Goal: Task Accomplishment & Management: Contribute content

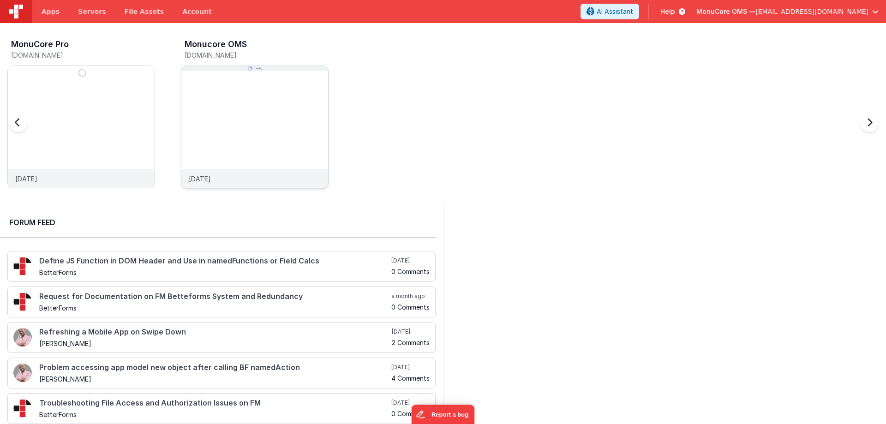
click at [256, 119] on img at bounding box center [254, 139] width 147 height 147
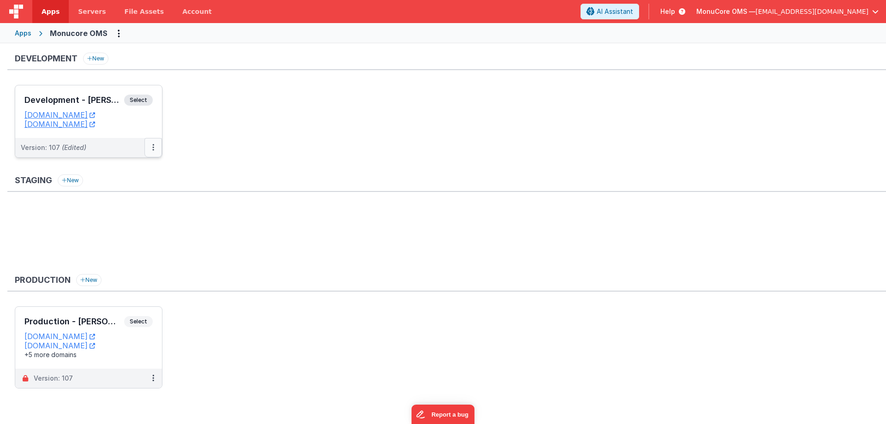
click at [153, 147] on icon at bounding box center [153, 147] width 2 height 0
click at [122, 167] on link "Edit" at bounding box center [121, 168] width 81 height 17
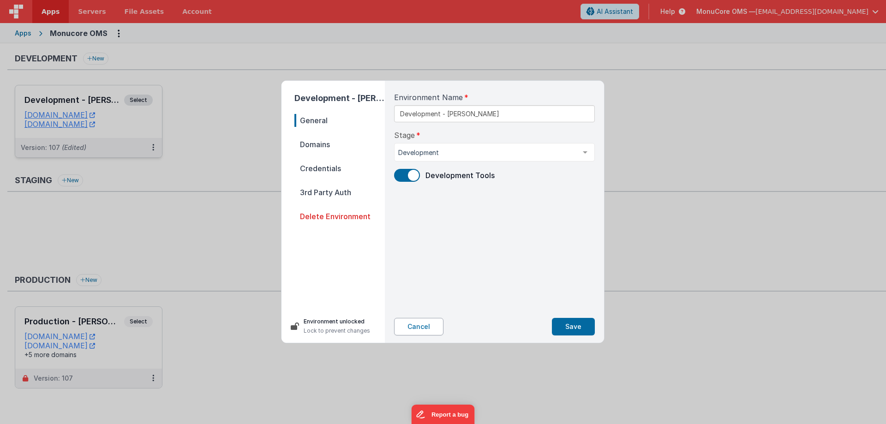
click at [423, 330] on button "Cancel" at bounding box center [418, 327] width 49 height 18
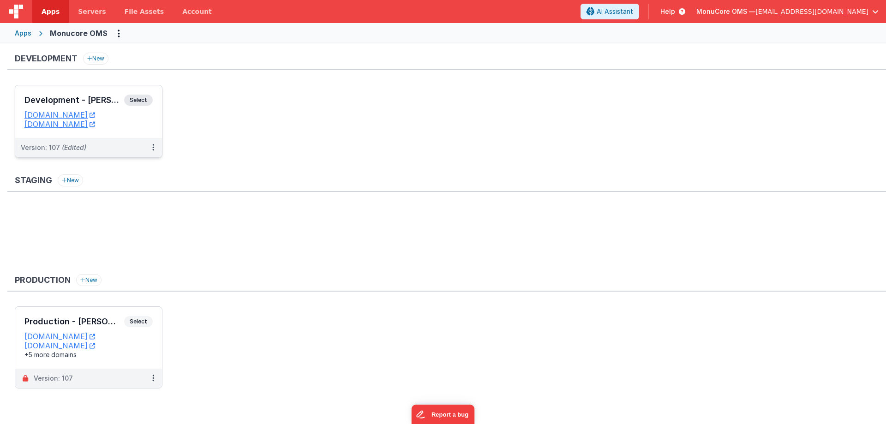
click at [89, 105] on div "Development - Gifford Select" at bounding box center [88, 103] width 128 height 16
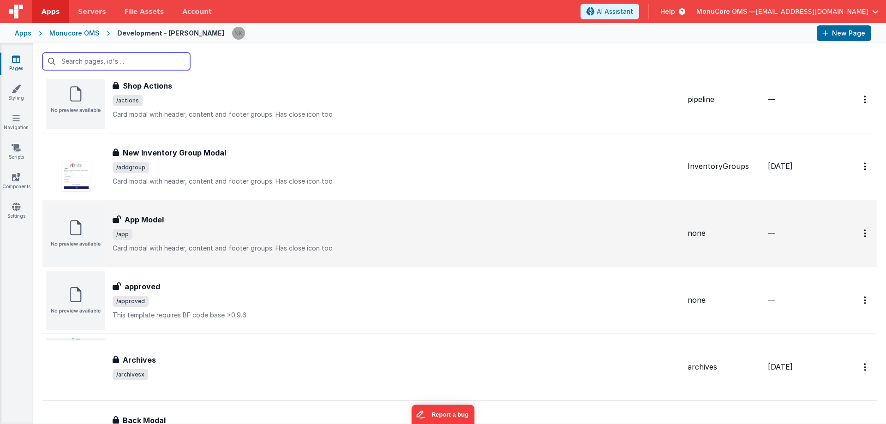
scroll to position [138, 0]
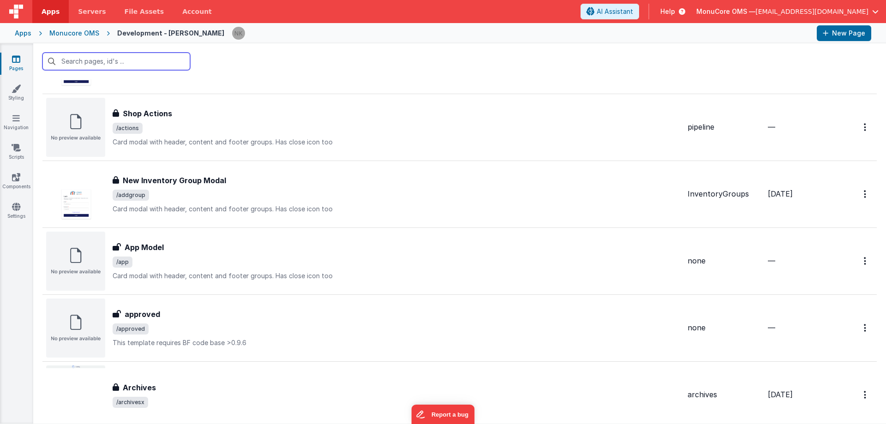
click at [107, 64] on input "text" at bounding box center [116, 62] width 148 height 18
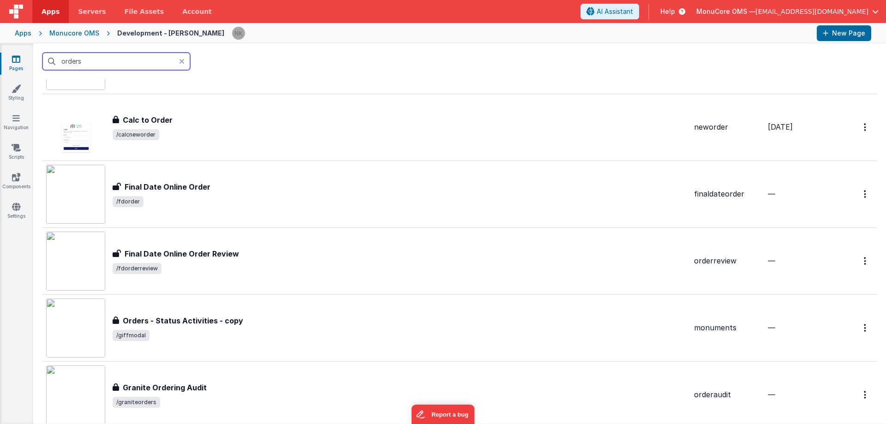
click at [102, 61] on input "orders" at bounding box center [116, 62] width 148 height 18
type input "orders"
click at [242, 63] on div "orders" at bounding box center [459, 61] width 853 height 36
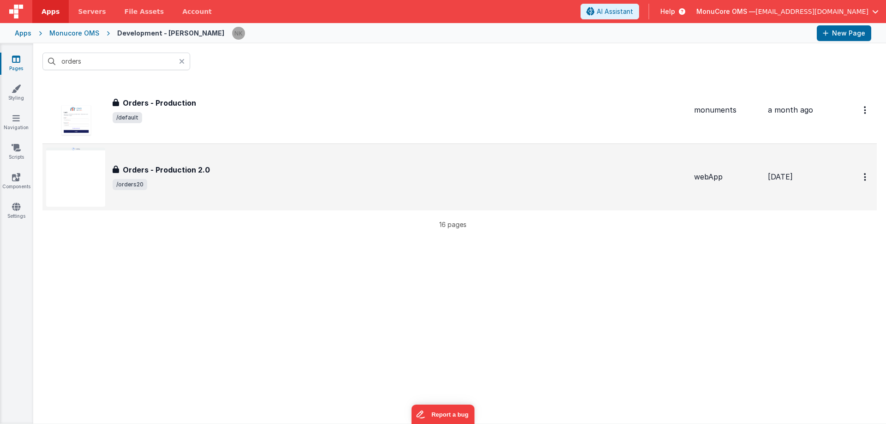
scroll to position [969, 0]
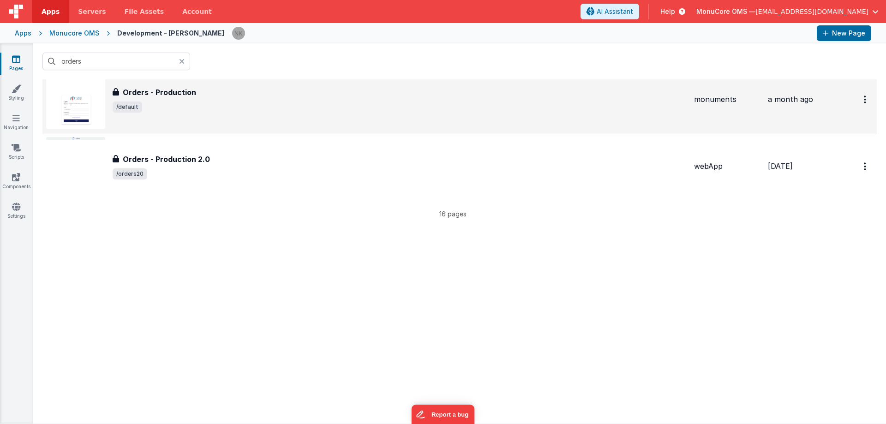
click at [238, 108] on span "/default" at bounding box center [400, 107] width 574 height 11
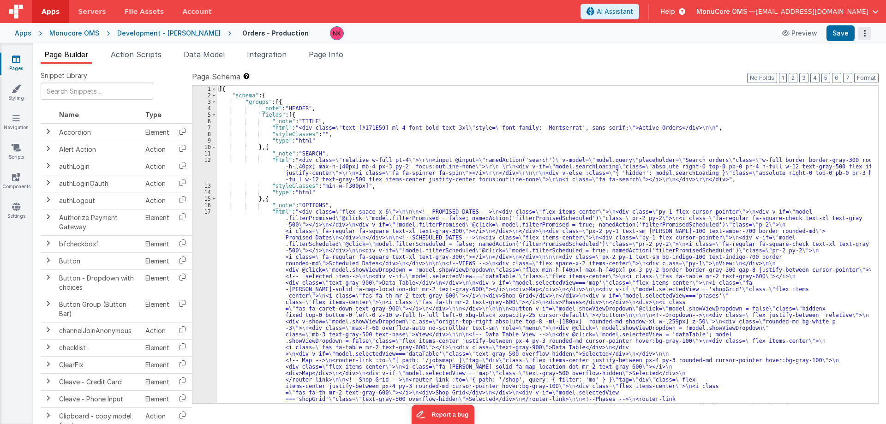
click at [865, 34] on icon "Options" at bounding box center [864, 33] width 13 height 0
click at [700, 34] on button at bounding box center [443, 212] width 886 height 424
click at [690, 55] on ul "Page Builder Action Scripts Data Model Integration Page Info" at bounding box center [459, 56] width 853 height 15
click at [414, 96] on div "[{ "schema" : { "groups" : [{ "_note" : "HEADER" , "fields" : [{ "_note" : "TIT…" at bounding box center [544, 364] width 654 height 557
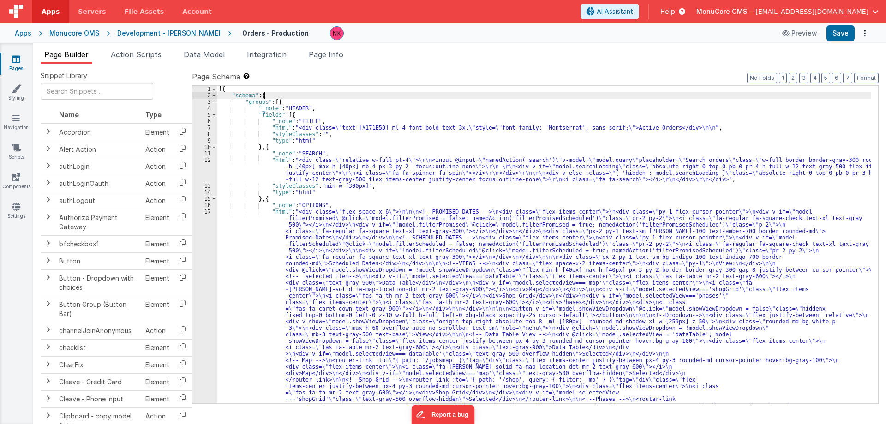
click at [411, 90] on div "[{ "schema" : { "groups" : [{ "_note" : "HEADER" , "fields" : [{ "_note" : "TIT…" at bounding box center [544, 364] width 654 height 557
click at [330, 98] on div "[{ "schema" : { "groups" : [{ "_note" : "HEADER" , "fields" : [{ "_note" : "TIT…" at bounding box center [544, 364] width 654 height 557
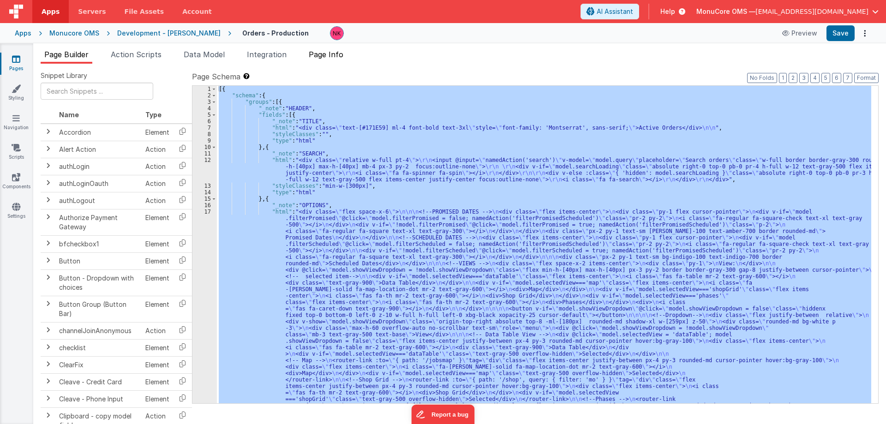
click at [328, 58] on span "Page Info" at bounding box center [326, 54] width 35 height 9
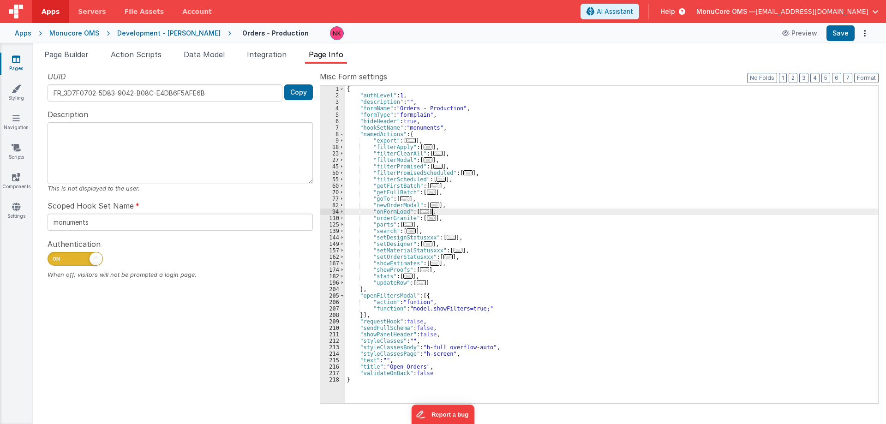
click at [556, 214] on div "{ "authLevel" : 1 , "description" : "" , "formName" : "Orders - Production" , "…" at bounding box center [611, 251] width 533 height 330
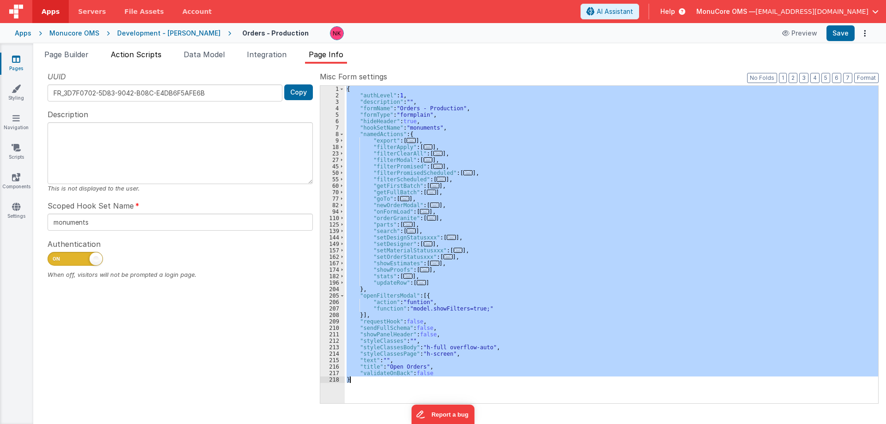
click at [133, 57] on span "Action Scripts" at bounding box center [136, 54] width 51 height 9
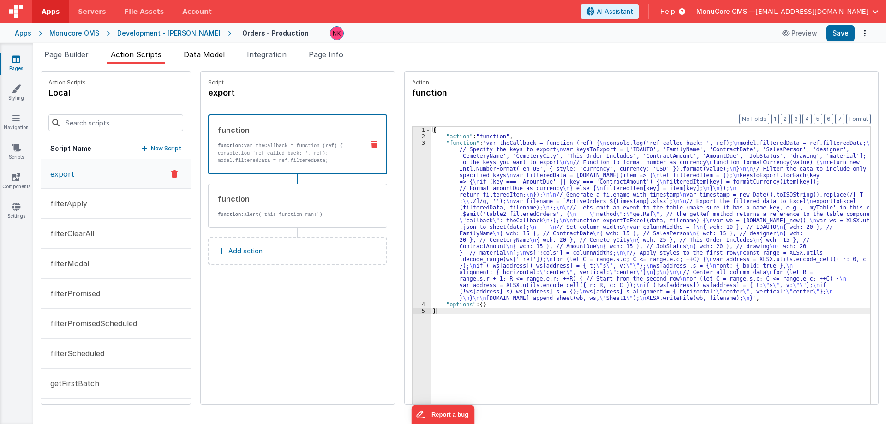
click at [215, 56] on span "Data Model" at bounding box center [204, 54] width 41 height 9
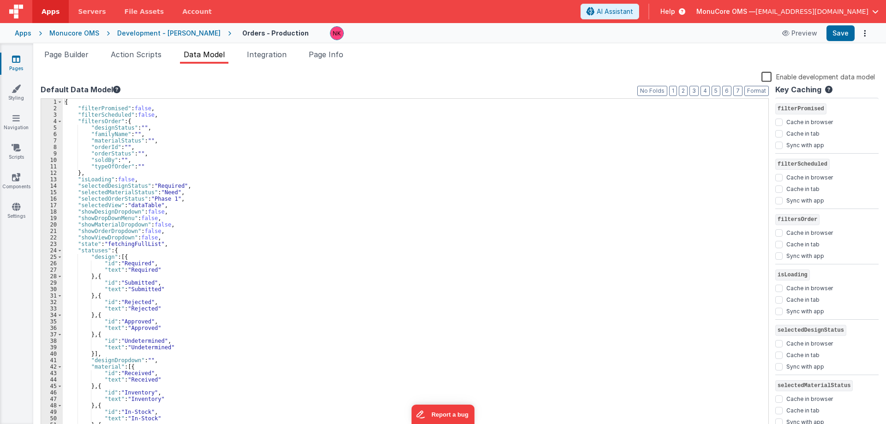
click at [281, 135] on div "{ "filterPromised" : false , "filterScheduled" : false , "filtersOrder" : { "de…" at bounding box center [412, 272] width 699 height 346
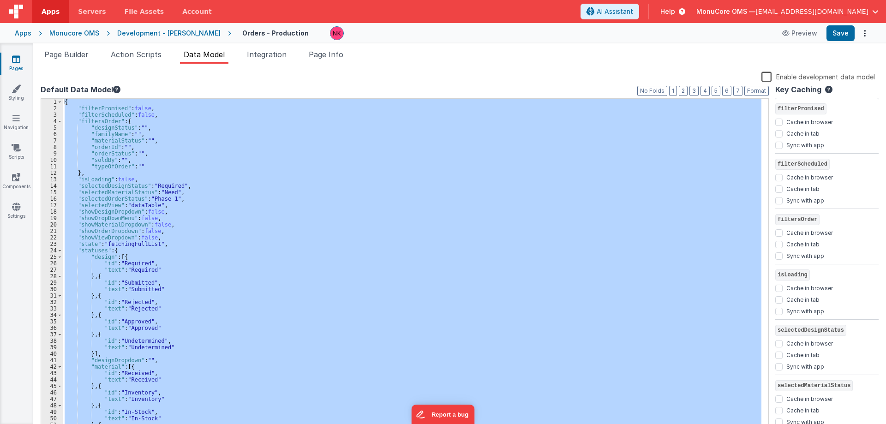
click at [123, 72] on div "Enable development data model" at bounding box center [458, 77] width 834 height 13
drag, startPoint x: 186, startPoint y: 78, endPoint x: 210, endPoint y: 14, distance: 67.6
click at [186, 75] on div "Enable development data model" at bounding box center [458, 77] width 834 height 13
click at [162, 80] on div "Enable development data model" at bounding box center [458, 77] width 834 height 13
click at [145, 83] on div "Enable development data model" at bounding box center [458, 77] width 834 height 13
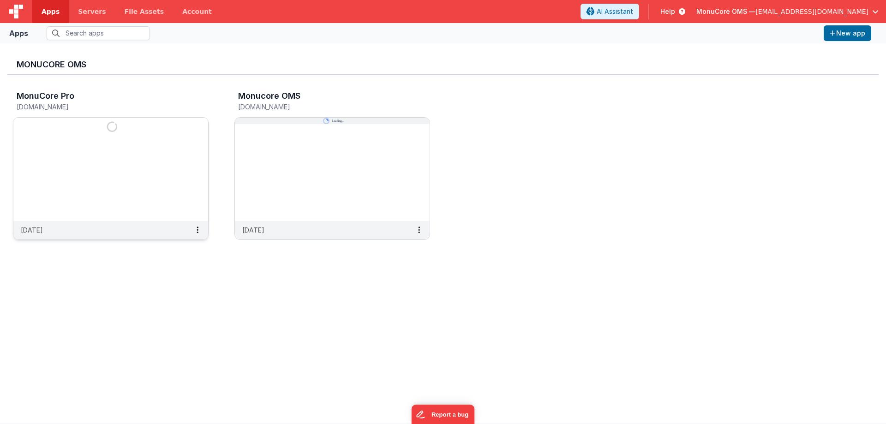
click at [157, 146] on img at bounding box center [110, 169] width 195 height 103
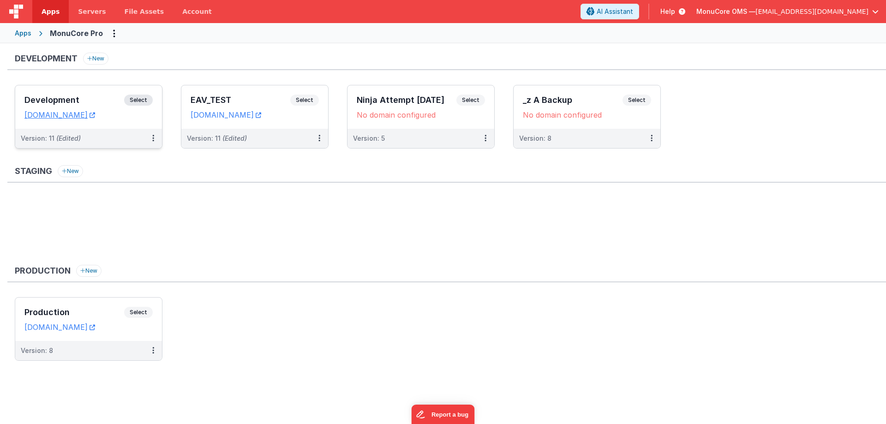
click at [101, 101] on h3 "Development" at bounding box center [74, 100] width 100 height 9
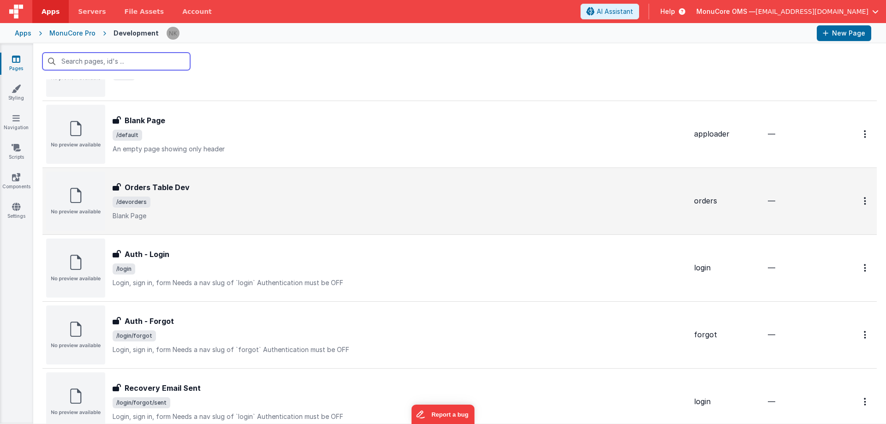
scroll to position [92, 0]
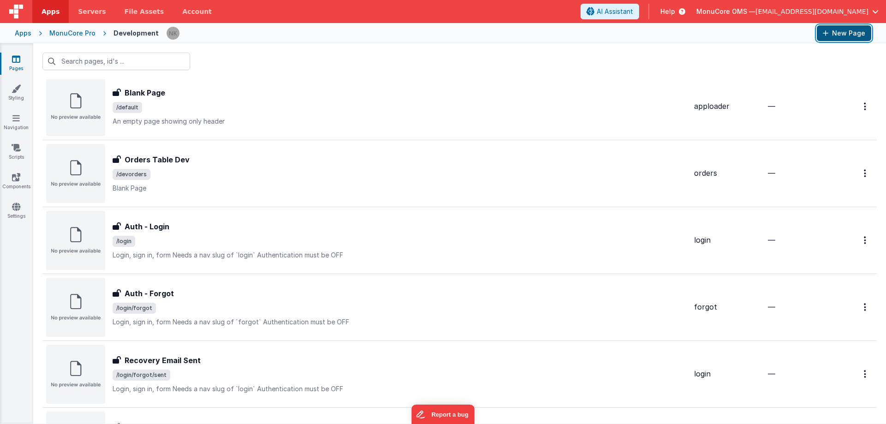
click at [848, 36] on button "New Page" at bounding box center [844, 33] width 54 height 16
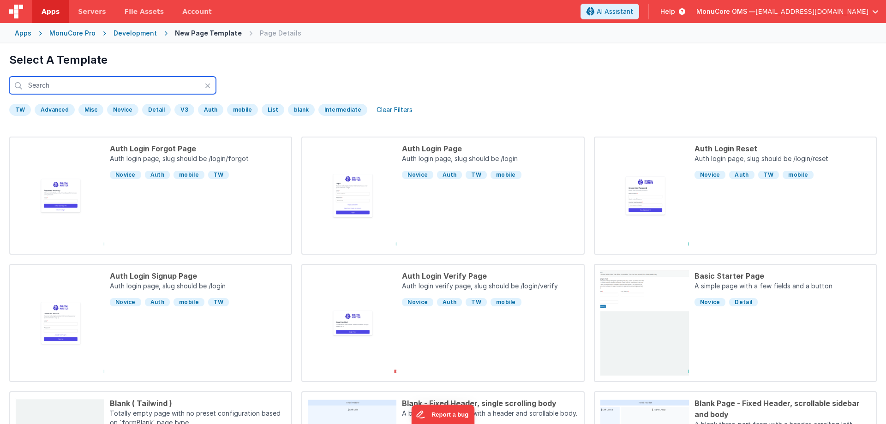
click at [117, 81] on input "text" at bounding box center [112, 86] width 207 height 18
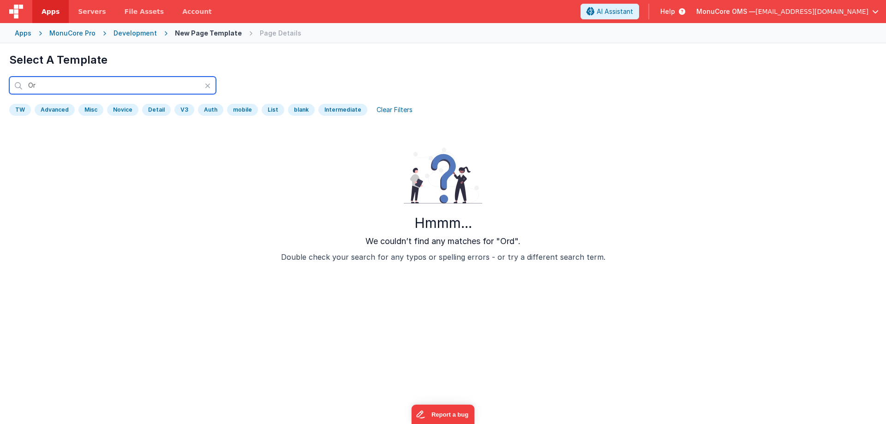
type input "O"
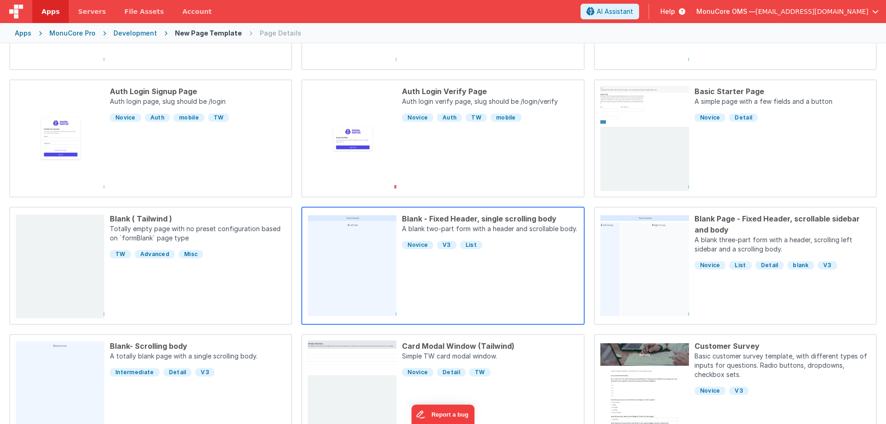
scroll to position [230, 0]
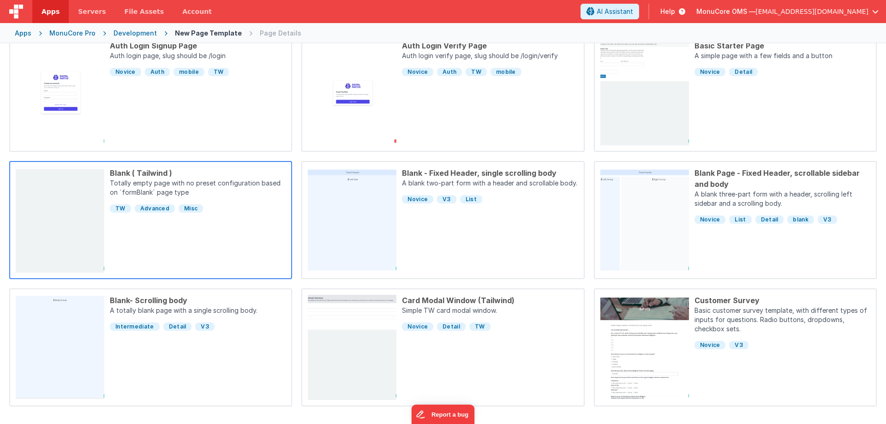
click at [248, 199] on div "TW Advanced Misc" at bounding box center [198, 206] width 176 height 15
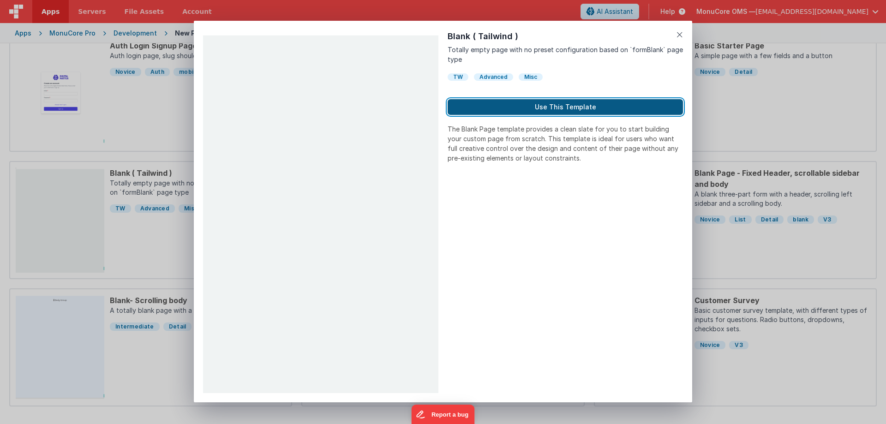
click at [559, 106] on button "Use This Template" at bounding box center [565, 107] width 235 height 16
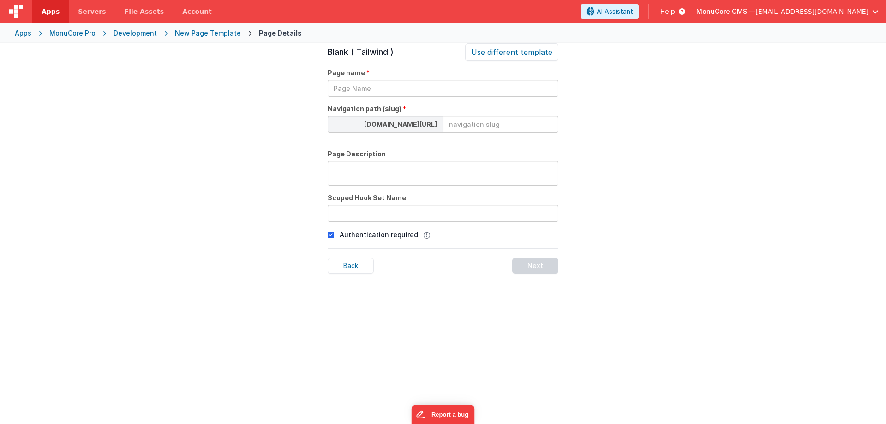
scroll to position [31, 0]
click at [384, 90] on input "text" at bounding box center [443, 88] width 231 height 17
type input "O"
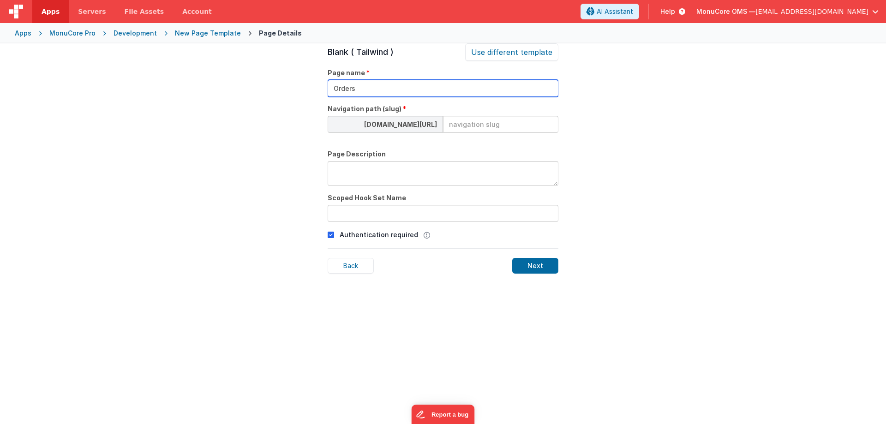
type input "Orders"
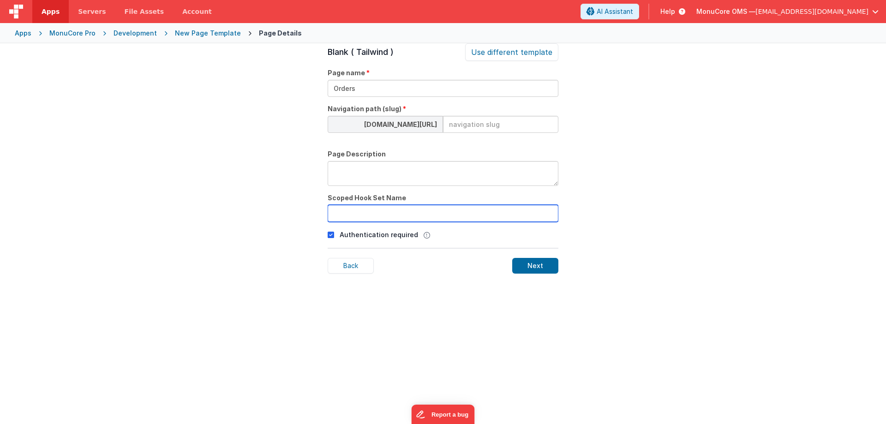
click at [387, 211] on input "text" at bounding box center [443, 213] width 231 height 17
type input "m"
type input "orders"
click at [377, 180] on textarea at bounding box center [443, 173] width 231 height 25
click at [462, 126] on input at bounding box center [500, 124] width 115 height 17
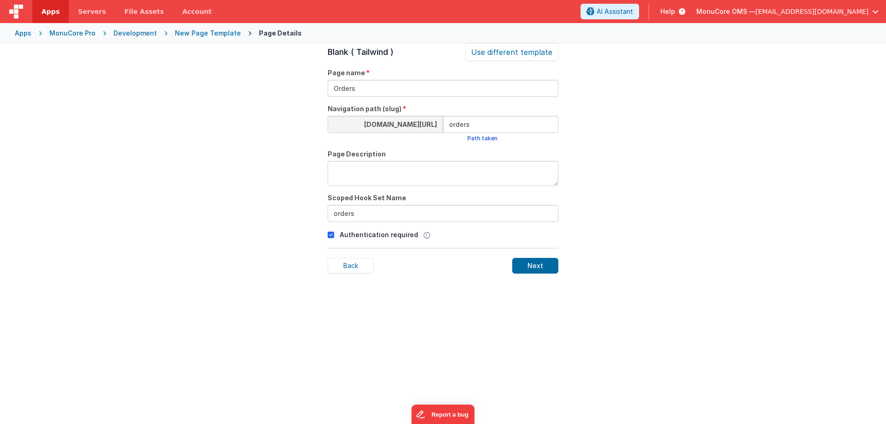
click at [494, 150] on div "Page Description" at bounding box center [443, 168] width 231 height 36
click at [484, 126] on input "orders" at bounding box center [500, 124] width 115 height 17
type input "orders20"
click at [540, 269] on div "Next" at bounding box center [535, 266] width 46 height 16
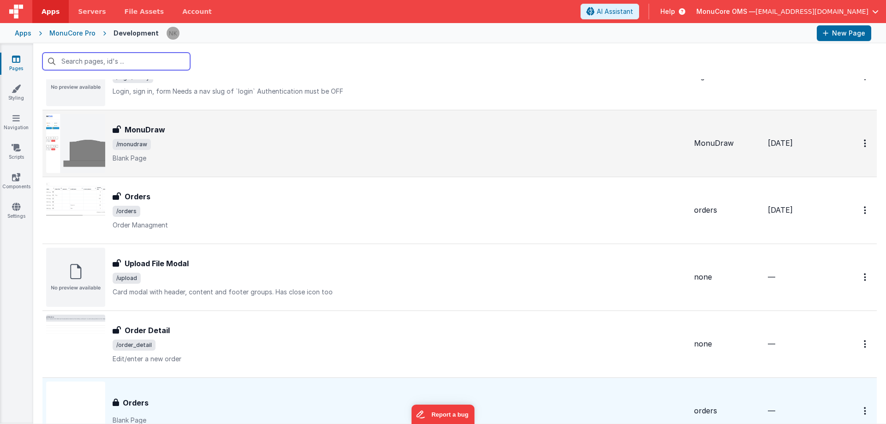
scroll to position [723, 0]
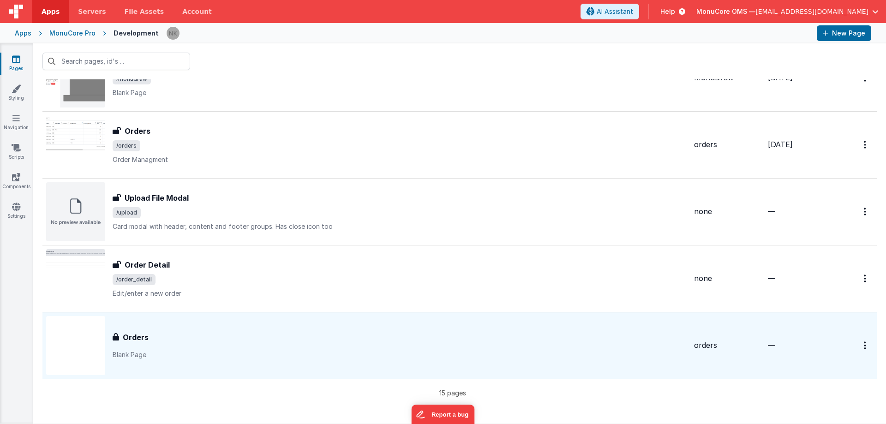
click at [262, 348] on div "Orders Orders Blank Page" at bounding box center [400, 346] width 574 height 28
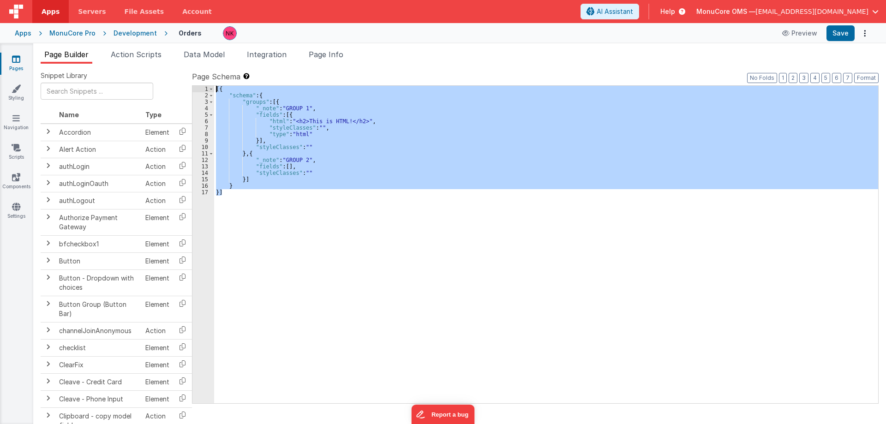
drag, startPoint x: 269, startPoint y: 196, endPoint x: 216, endPoint y: 87, distance: 120.5
click at [216, 87] on div "[{ "schema" : { "groups" : [{ "_note" : "GROUP 1" , "fields" : [{ "html" : "<h2…" at bounding box center [546, 251] width 664 height 330
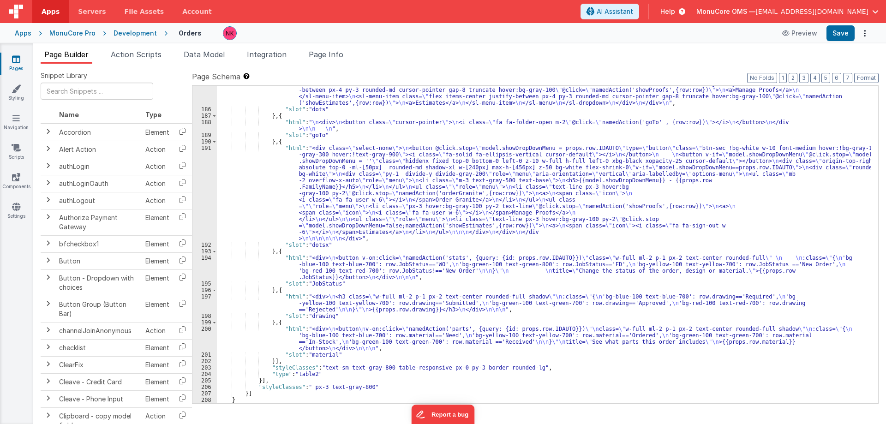
scroll to position [1815, 0]
click at [845, 32] on button "Save" at bounding box center [841, 33] width 28 height 16
click at [282, 55] on span "Integration" at bounding box center [267, 54] width 40 height 9
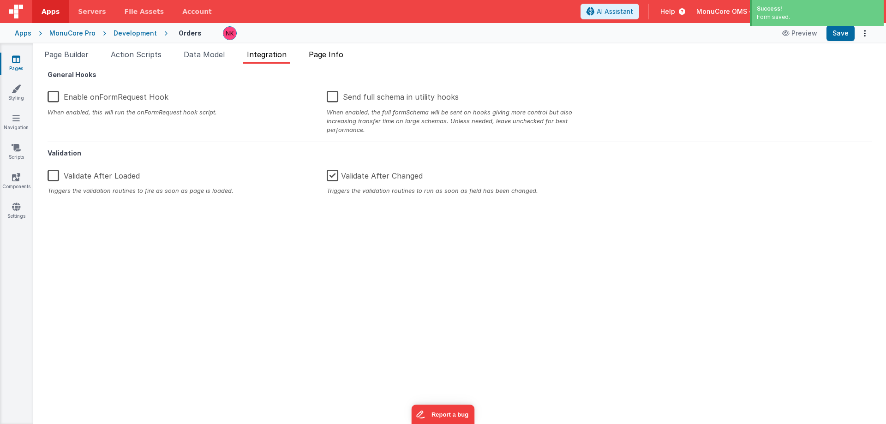
click at [323, 54] on span "Page Info" at bounding box center [326, 54] width 35 height 9
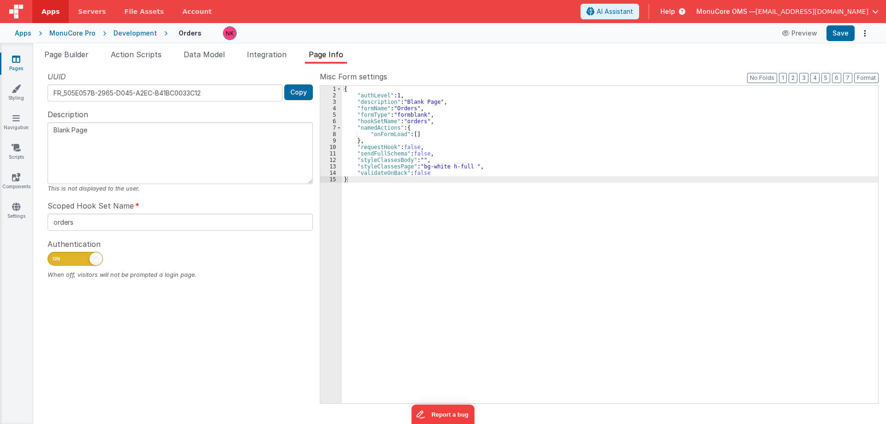
click at [429, 197] on div "{ "authLevel" : 1 , "description" : "Blank Page" , "formName" : "Orders" , "for…" at bounding box center [610, 251] width 536 height 330
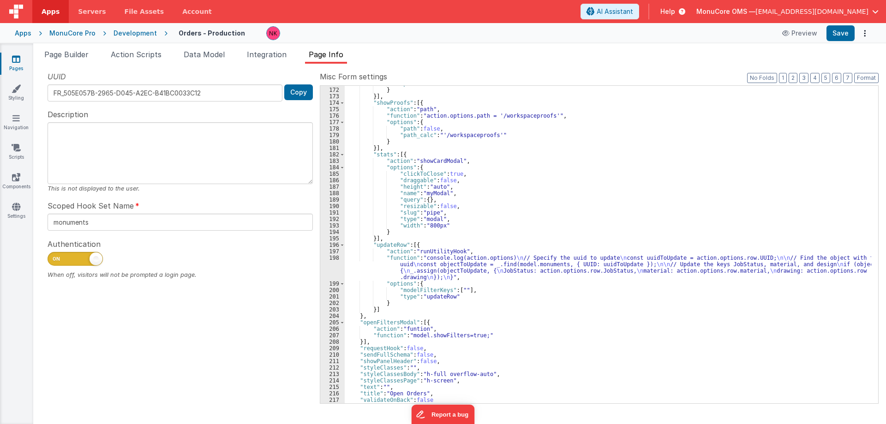
scroll to position [1485, 0]
click at [842, 31] on button "Save" at bounding box center [841, 33] width 28 height 16
click at [219, 54] on span "Data Model" at bounding box center [204, 54] width 41 height 9
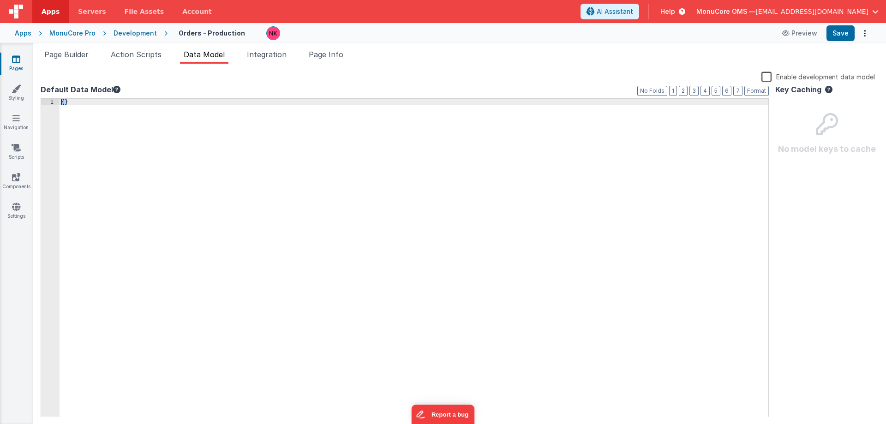
drag, startPoint x: 158, startPoint y: 103, endPoint x: 48, endPoint y: 100, distance: 110.8
click at [48, 100] on div "1 { } XXXXXXXXXXXXXXXXXXXXXXXXXXXXXXXXXXXXXXXXXXXXXXXXXX" at bounding box center [405, 257] width 728 height 319
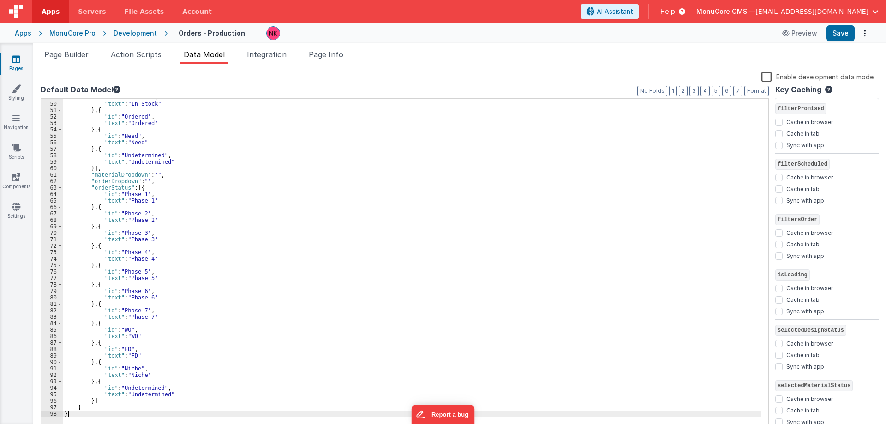
scroll to position [300, 0]
click at [844, 33] on button "Save" at bounding box center [841, 33] width 28 height 16
click at [527, 59] on ul "Page Builder Action Scripts Data Model Integration Page Info" at bounding box center [459, 56] width 853 height 15
click at [492, 33] on div at bounding box center [517, 33] width 503 height 14
drag, startPoint x: 485, startPoint y: 59, endPoint x: 479, endPoint y: 53, distance: 7.9
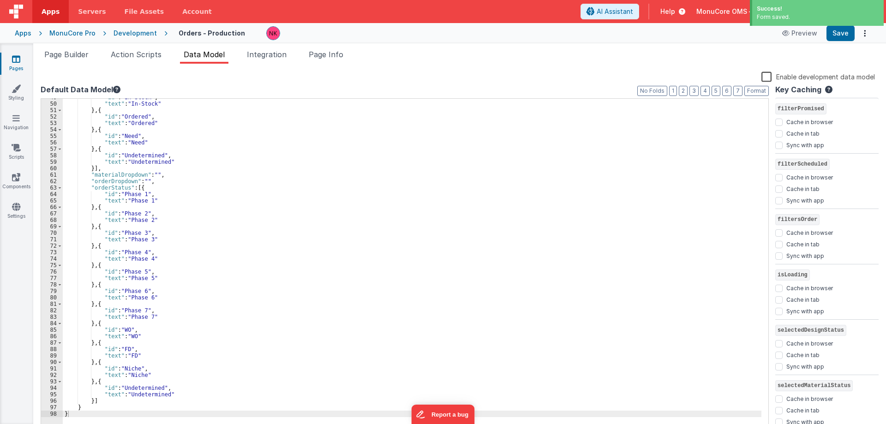
click at [484, 59] on ul "Page Builder Action Scripts Data Model Integration Page Info" at bounding box center [459, 56] width 853 height 15
click at [476, 33] on div at bounding box center [517, 33] width 503 height 14
click at [267, 55] on span "Integration" at bounding box center [267, 54] width 40 height 9
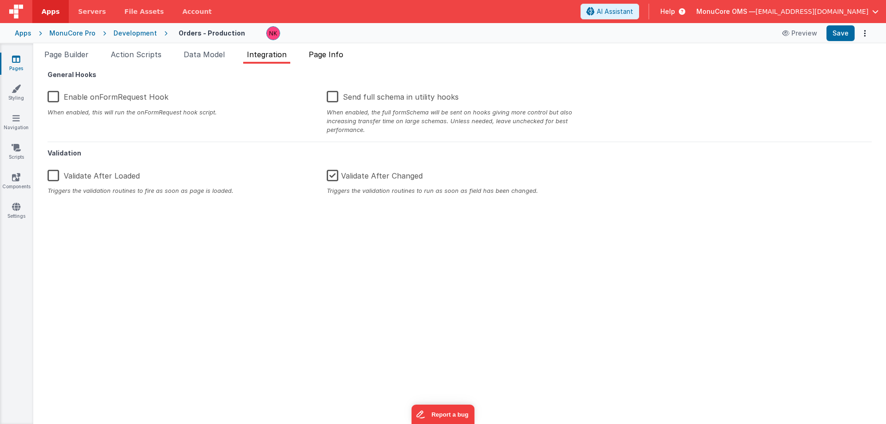
click at [320, 56] on span "Page Info" at bounding box center [326, 54] width 35 height 9
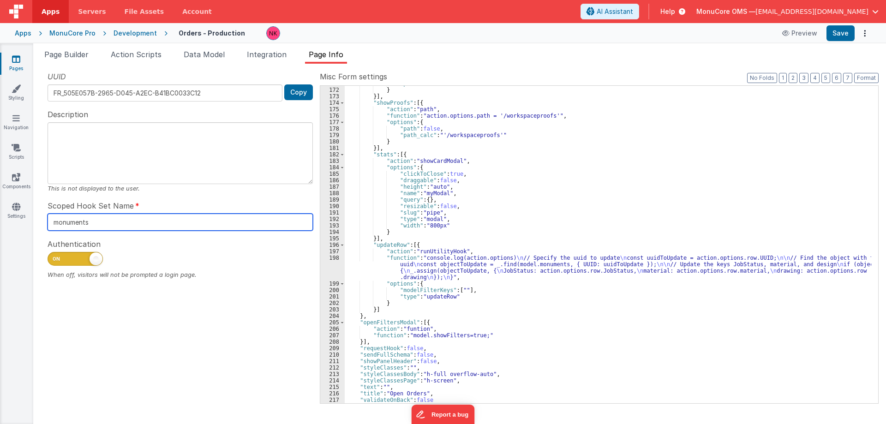
drag, startPoint x: 96, startPoint y: 223, endPoint x: 41, endPoint y: 219, distance: 55.0
click at [41, 219] on div "UUID FR_505E057B-2965-D045-A2EC-B41BC0033C12 Copy Description This is not displ…" at bounding box center [180, 237] width 279 height 332
type input "orders"
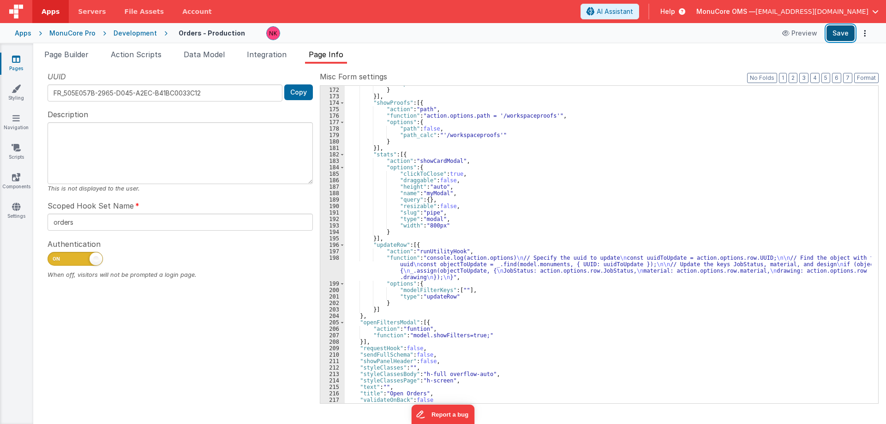
click at [846, 30] on button "Save" at bounding box center [841, 33] width 28 height 16
click at [634, 65] on div "Snippet Library Name Type Accordion Element Alert Action Action authLogin Actio…" at bounding box center [459, 244] width 853 height 360
click at [840, 38] on button "Save" at bounding box center [841, 33] width 28 height 16
click at [618, 64] on div "Snippet Library Name Type Accordion Element Alert Action Action authLogin Actio…" at bounding box center [459, 244] width 853 height 360
click at [72, 258] on span at bounding box center [75, 259] width 55 height 14
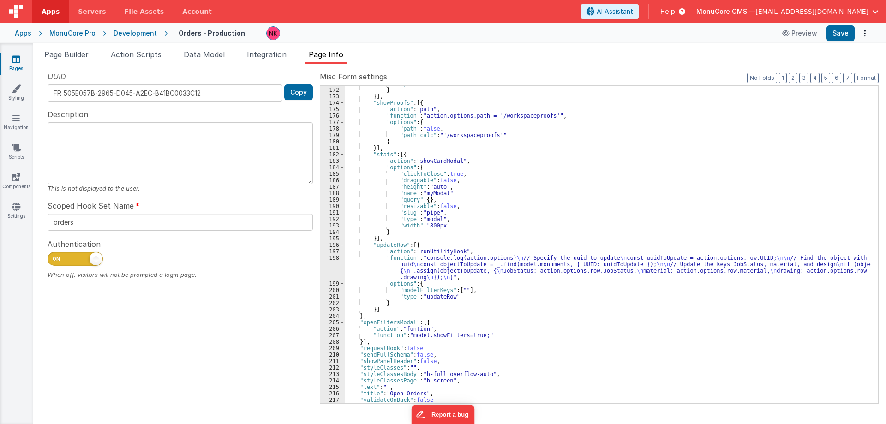
click at [55, 258] on input "checkbox" at bounding box center [51, 257] width 7 height 7
checkbox input "false"
click at [841, 33] on button "Save" at bounding box center [841, 33] width 28 height 16
click at [28, 35] on div "Apps" at bounding box center [23, 33] width 17 height 9
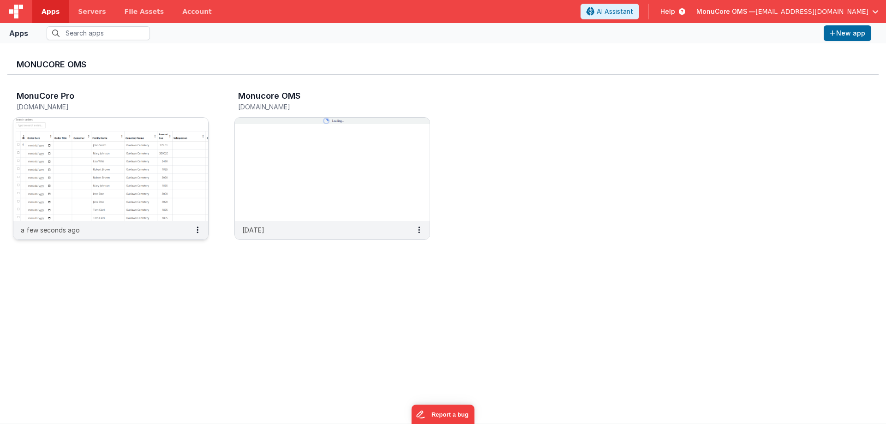
click at [164, 139] on img at bounding box center [110, 169] width 195 height 103
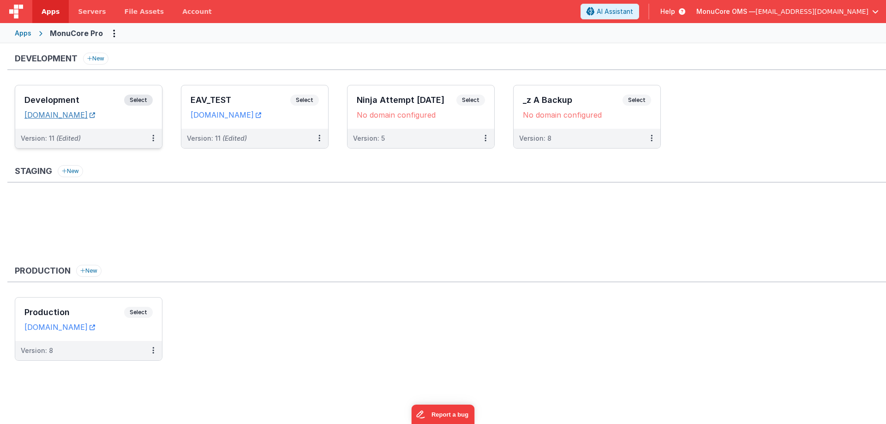
click at [92, 115] on link "[DOMAIN_NAME]" at bounding box center [59, 114] width 71 height 9
click at [103, 99] on h3 "Development" at bounding box center [74, 100] width 100 height 9
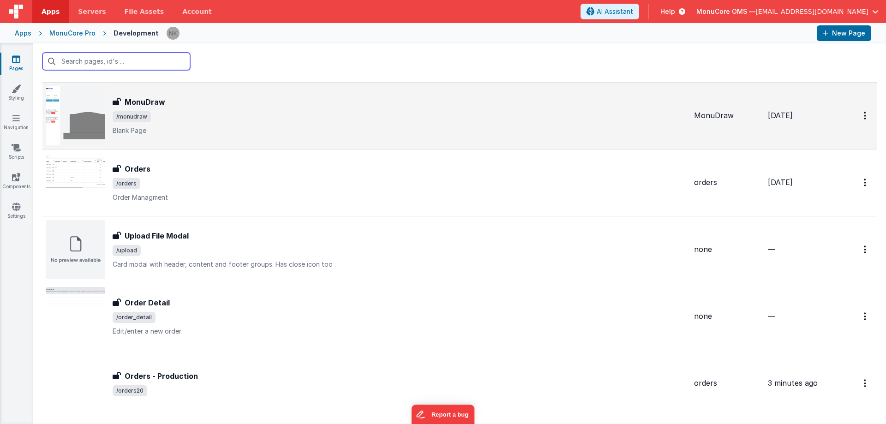
scroll to position [723, 0]
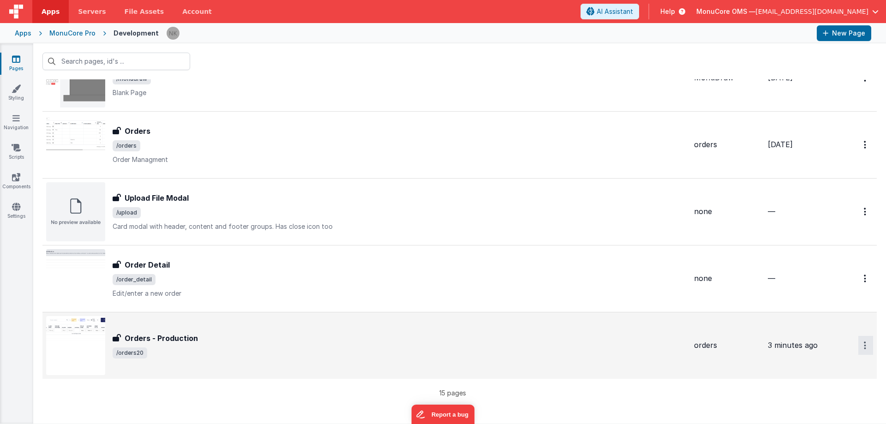
click at [601, 335] on button at bounding box center [443, 212] width 886 height 424
click at [492, 329] on div "Orders - Production Orders - Production /orders20" at bounding box center [366, 345] width 641 height 59
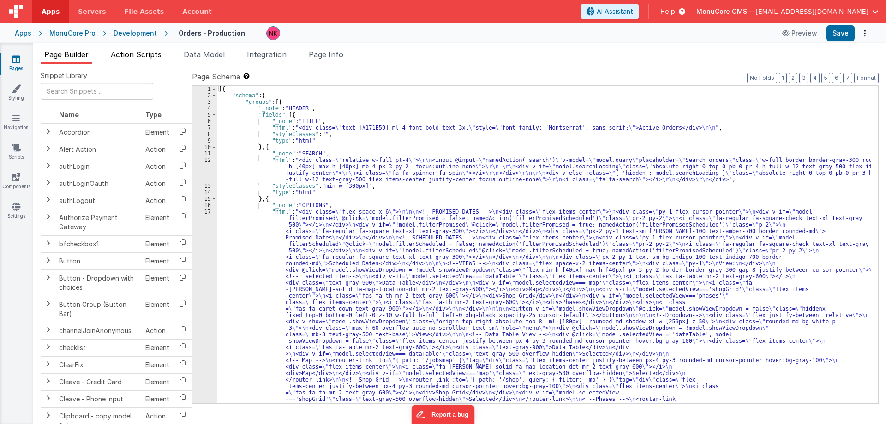
click at [153, 52] on span "Action Scripts" at bounding box center [136, 54] width 51 height 9
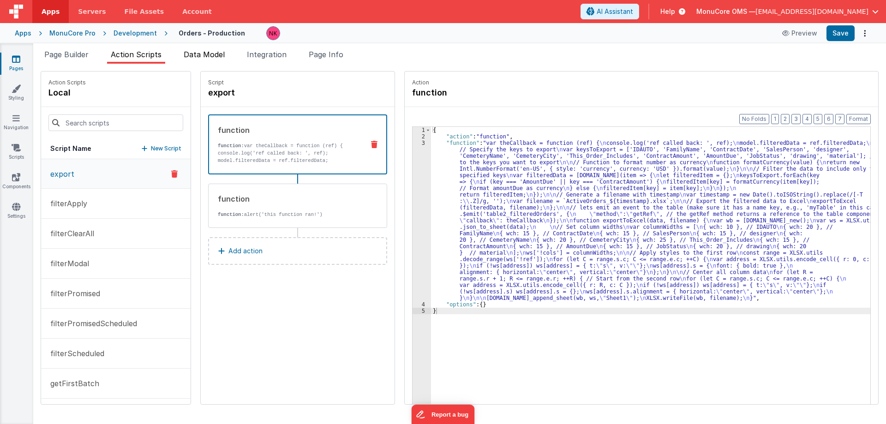
click at [207, 58] on span "Data Model" at bounding box center [204, 54] width 41 height 9
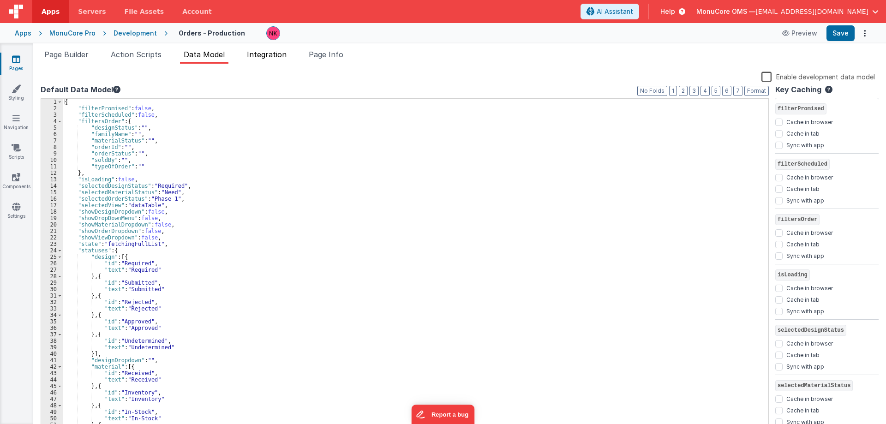
click at [266, 56] on span "Integration" at bounding box center [267, 54] width 40 height 9
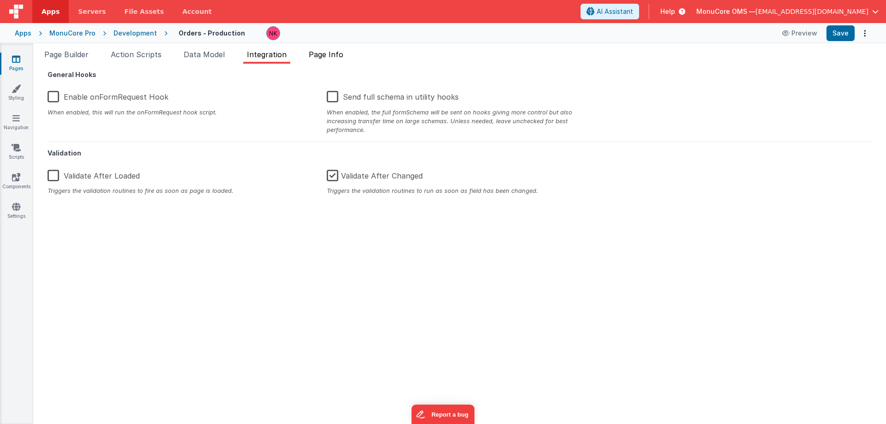
click at [325, 54] on span "Page Info" at bounding box center [326, 54] width 35 height 9
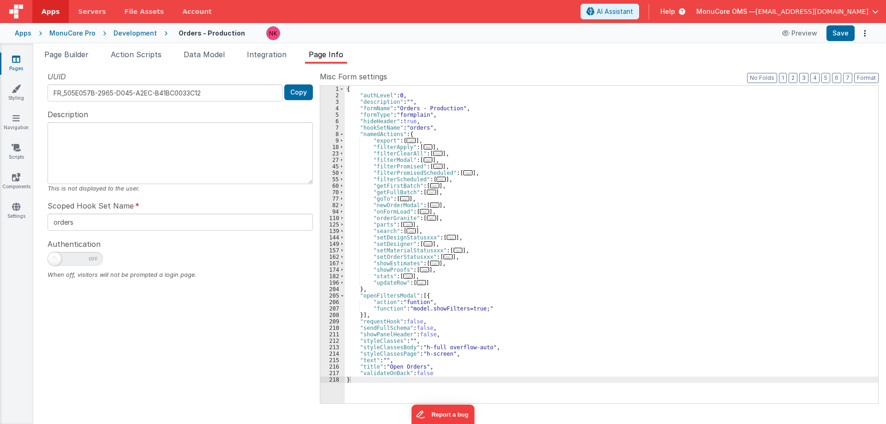
click at [416, 63] on ul "Page Builder Action Scripts Data Model Integration Page Info" at bounding box center [459, 56] width 853 height 15
click at [412, 67] on div "Snippet Library Name Type Accordion Element Alert Action Action authLogin Actio…" at bounding box center [459, 244] width 853 height 360
drag, startPoint x: 409, startPoint y: 36, endPoint x: 352, endPoint y: 7, distance: 64.4
click at [408, 36] on div at bounding box center [517, 33] width 503 height 14
